Goal: Obtain resource: Obtain resource

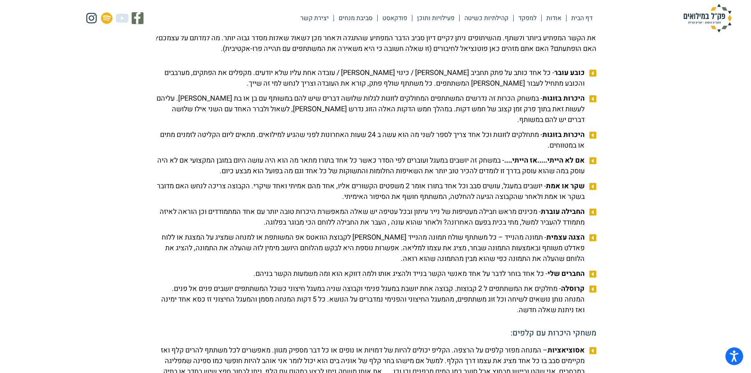
scroll to position [789, 0]
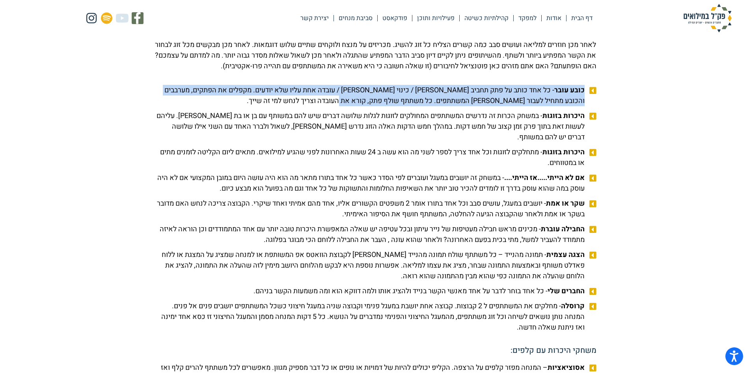
drag, startPoint x: 358, startPoint y: 110, endPoint x: 584, endPoint y: 99, distance: 225.9
click at [584, 99] on span "כובע עובר - כל אחד כותב על פתק תחביב [PERSON_NAME] / כינוי [PERSON_NAME] / עובד…" at bounding box center [371, 95] width 432 height 21
copy span "כובע עובר - כל אחד כותב על פתק תחביב [PERSON_NAME] / כינוי [PERSON_NAME] / עובד…"
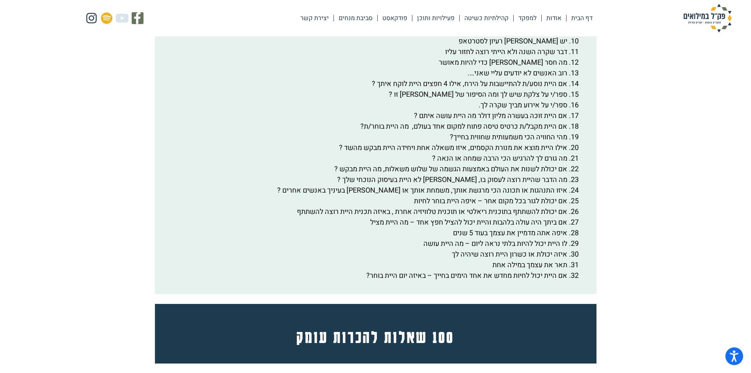
scroll to position [1459, 0]
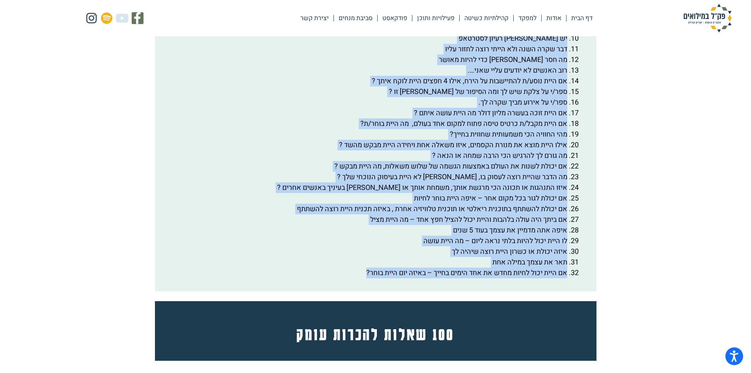
drag, startPoint x: 358, startPoint y: 293, endPoint x: 588, endPoint y: 44, distance: 338.7
click at [588, 44] on div "בנק שאלות לכל המשחקים [PERSON_NAME] נדרשת שאילת שאלות: הדבר הטוב ביותר שקרה [PE…" at bounding box center [376, 97] width 442 height 388
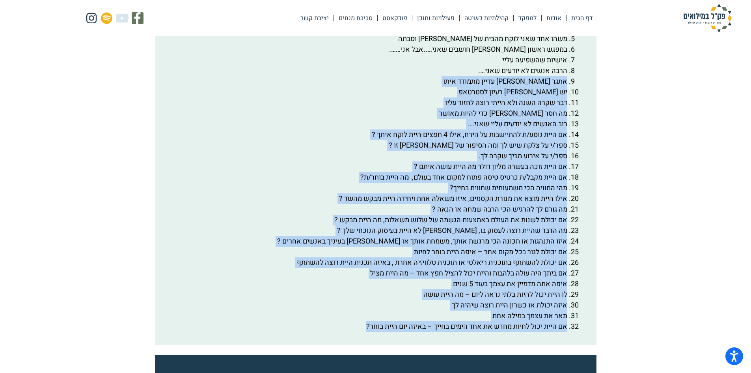
scroll to position [1419, 0]
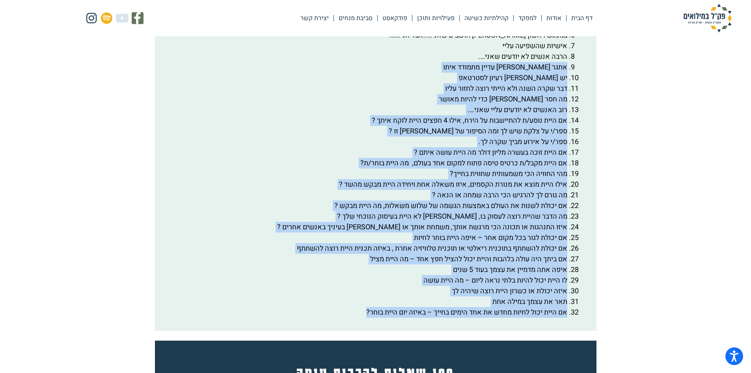
click at [358, 330] on div "בנק שאלות לכל המשחקים [PERSON_NAME] נדרשת שאילת שאלות: הדבר הטוב ביותר שקרה [PE…" at bounding box center [376, 136] width 442 height 388
drag, startPoint x: 354, startPoint y: 330, endPoint x: 572, endPoint y: 38, distance: 363.9
click at [572, 38] on ol "הדבר הטוב ביותר שקרה [PERSON_NAME] השנה פעם אחרונה שקינאתי הייתה ב….. הרגשתי ממ…" at bounding box center [375, 147] width 415 height 341
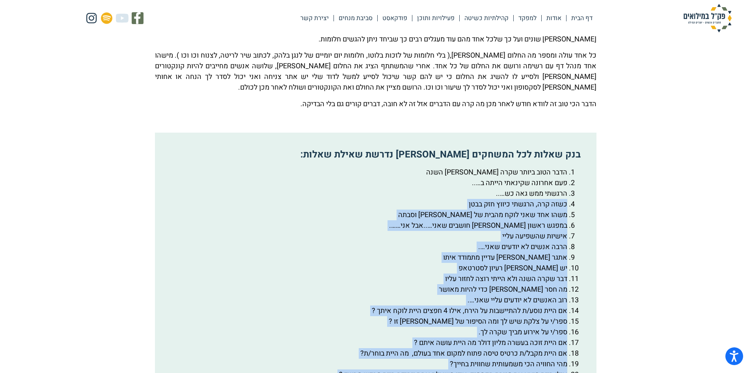
scroll to position [1222, 0]
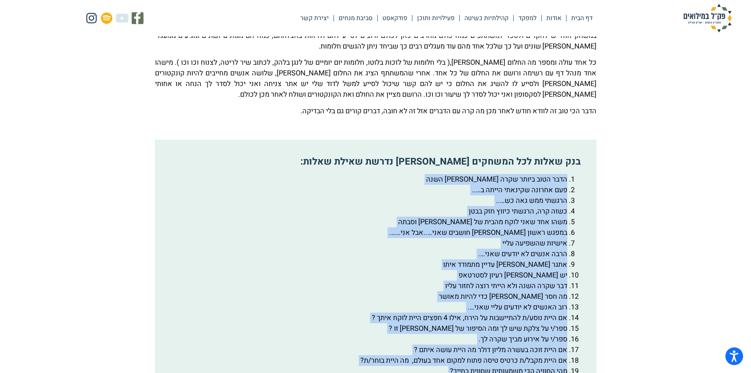
drag, startPoint x: 496, startPoint y: 221, endPoint x: 573, endPoint y: 201, distance: 79.5
click at [573, 201] on ol "הדבר הטוב ביותר שקרה [PERSON_NAME] השנה פעם אחרונה שקינאתי הייתה ב….. הרגשתי ממ…" at bounding box center [375, 344] width 415 height 341
copy ol "lore ipsu dolor sita co adip eli seddoe tempori utlab e….. dolore mag ali en…..…"
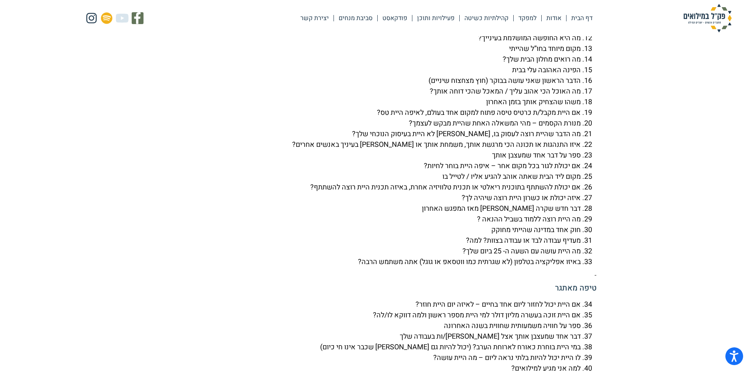
scroll to position [1972, 0]
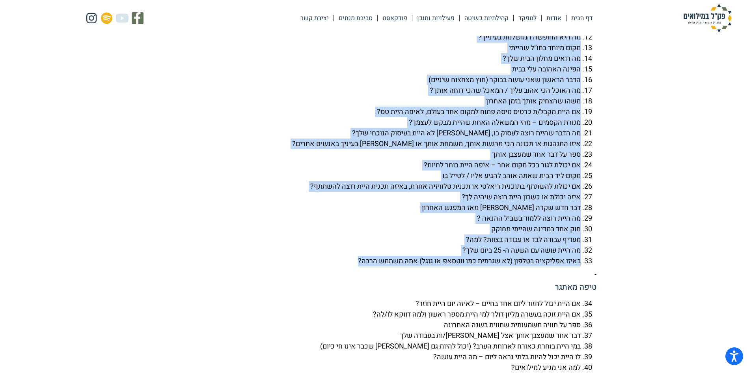
drag, startPoint x: 349, startPoint y: 281, endPoint x: 584, endPoint y: 48, distance: 331.0
click at [584, 48] on ol "איפה היית לפני 24 שעות? ספר/י על צלקת שיש לך שיר אחד שאתה מתחבר אליו מקום בארץ …" at bounding box center [376, 90] width 442 height 351
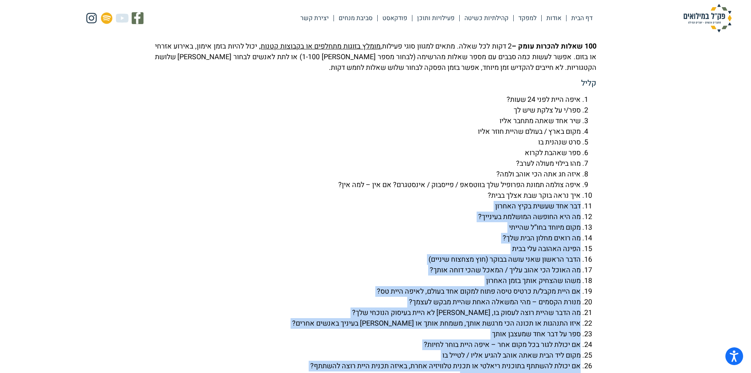
scroll to position [1735, 0]
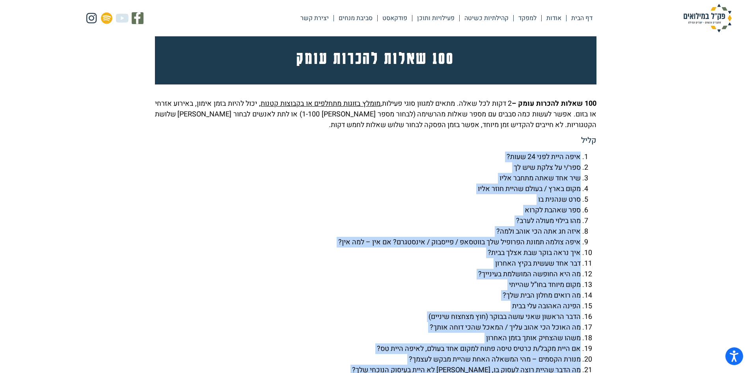
drag, startPoint x: 484, startPoint y: 275, endPoint x: 591, endPoint y: 180, distance: 143.6
click at [591, 180] on ol "איפה היית לפני 24 שעות? ספר/י על צלקת שיש לך שיר אחד שאתה מתחבר אליו מקום בארץ …" at bounding box center [376, 326] width 442 height 351
copy ol "lore ipsu dolo 62 sita? con/a el sedd eiu te inc utl etdo magna aliq enim admi …"
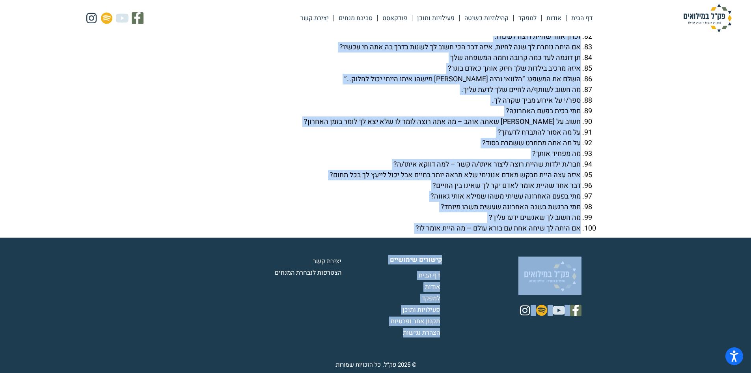
scroll to position [2803, 0]
drag, startPoint x: 579, startPoint y: 125, endPoint x: 356, endPoint y: 244, distance: 252.6
drag, startPoint x: 356, startPoint y: 244, endPoint x: 478, endPoint y: 160, distance: 147.9
copy body "lo ipsu dolo sitam cons adi elits – doeiu tem inci utla? et dolo magn aliqu eni…"
